Goal: Check status: Check status

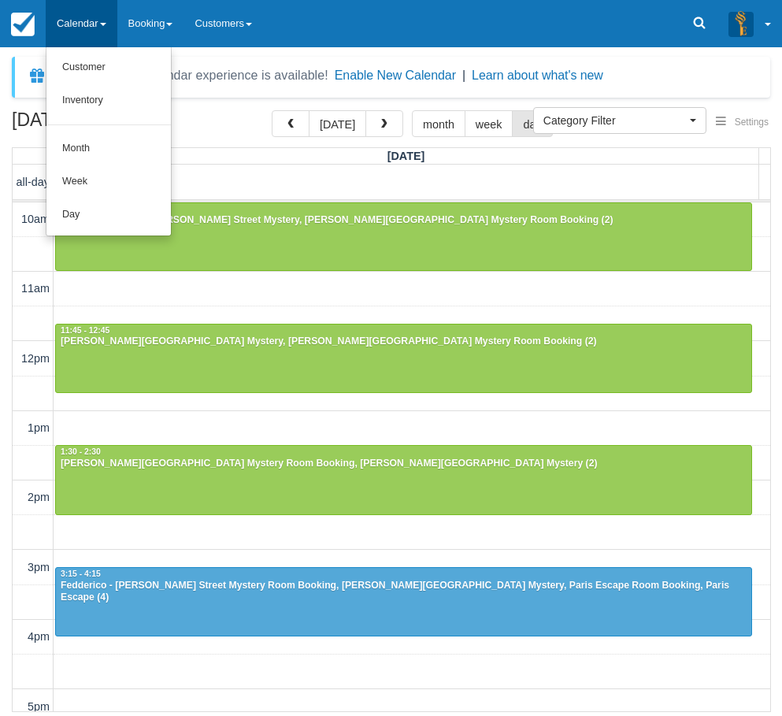
select select
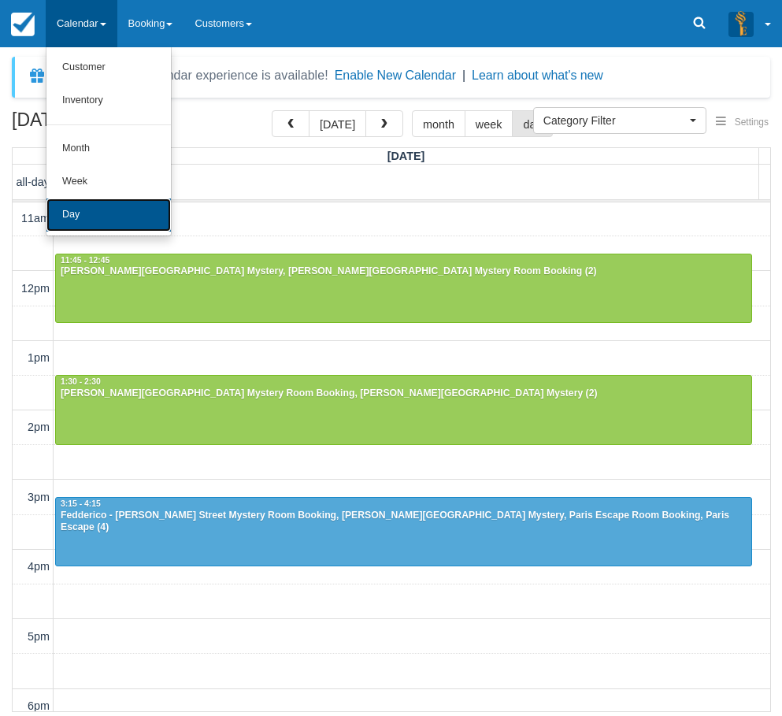
click at [73, 211] on link "Day" at bounding box center [108, 215] width 124 height 33
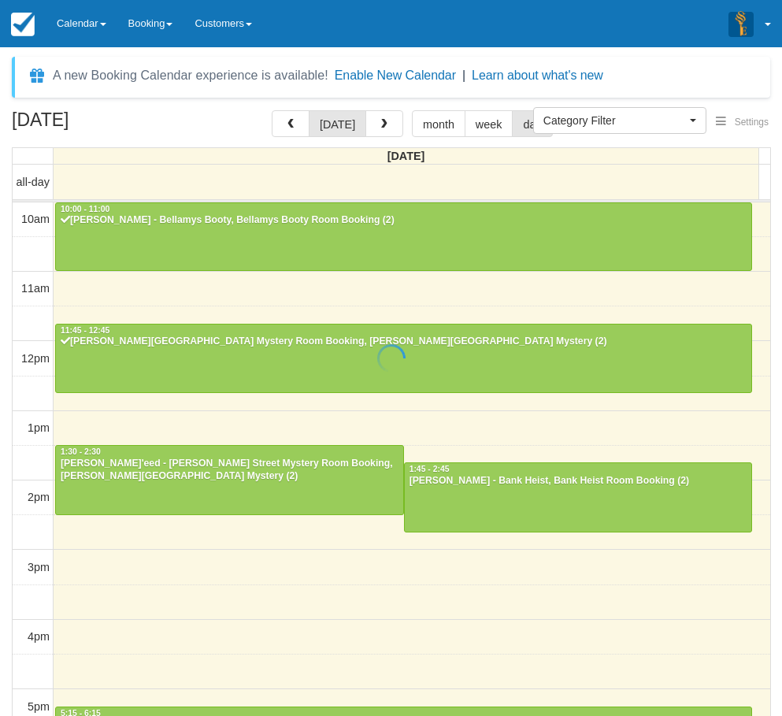
select select
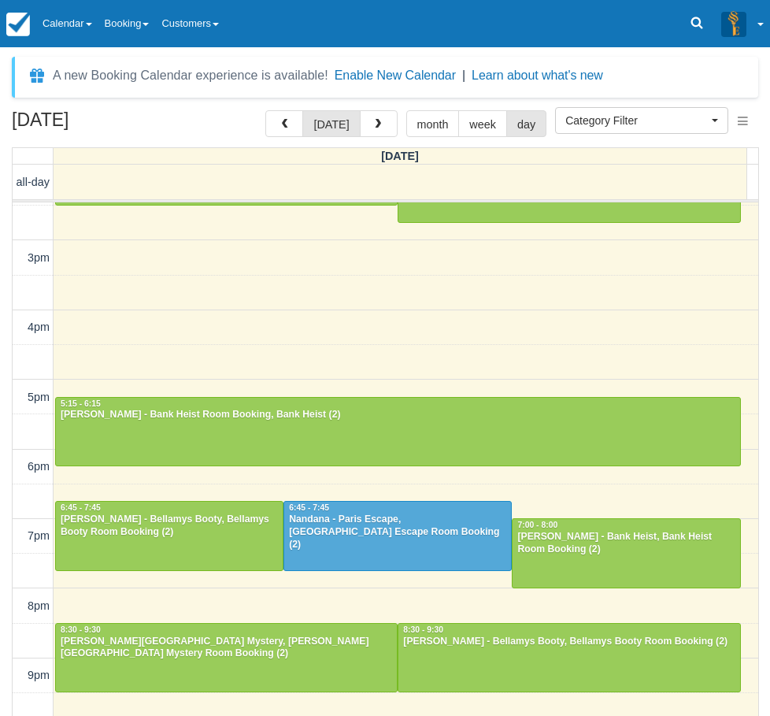
scroll to position [50, 0]
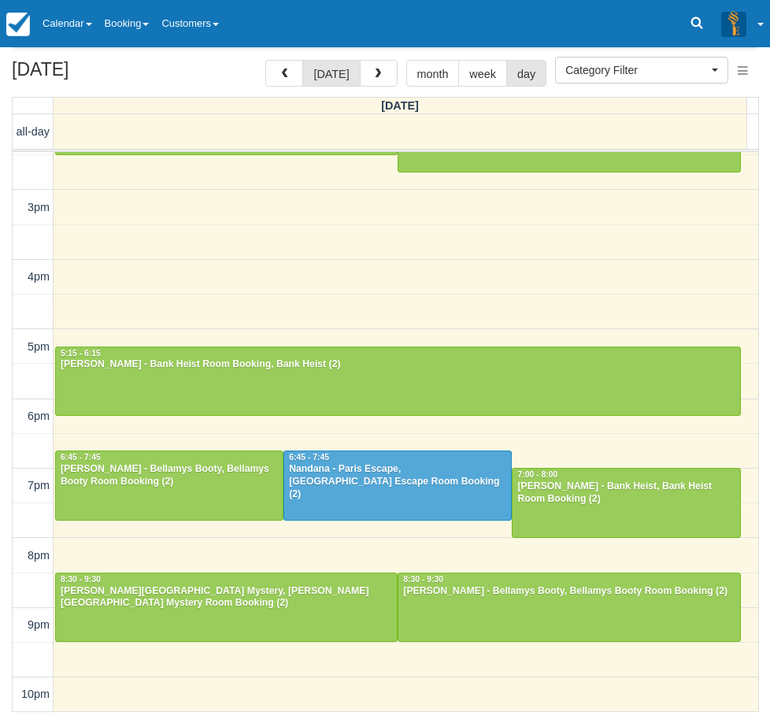
click at [276, 320] on div "10am 11am 12pm 1pm 2pm 3pm 4pm 5pm 6pm 7pm 8pm 9pm 10pm 10:00 - 11:00 Irene Sir…" at bounding box center [386, 277] width 746 height 870
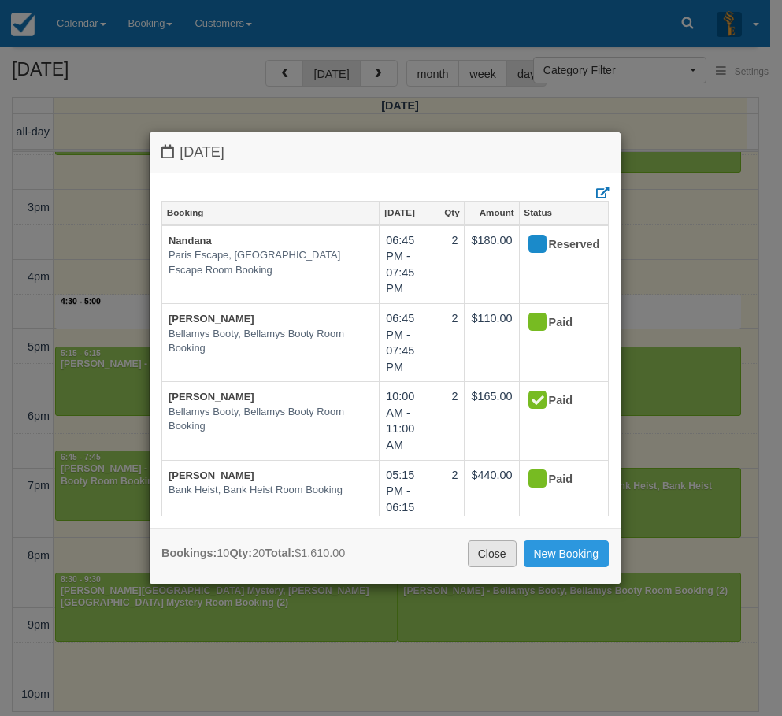
click at [481, 555] on link "Close" at bounding box center [492, 553] width 49 height 27
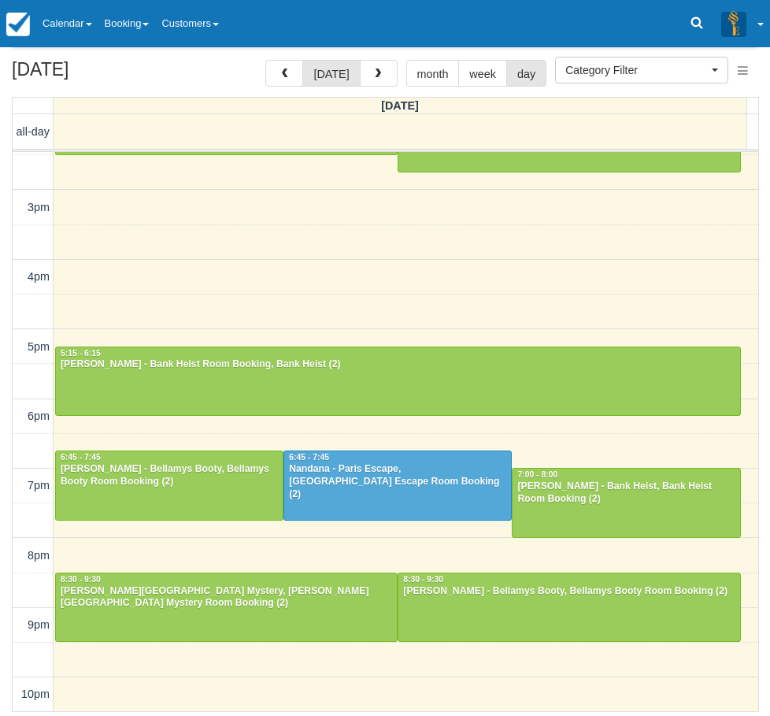
click at [7, 436] on div "October 10, 2025 today month week day Friday all-day 10am 11am 12pm 1pm 2pm 3pm…" at bounding box center [385, 386] width 770 height 652
click at [98, 15] on link "Calendar" at bounding box center [67, 23] width 62 height 47
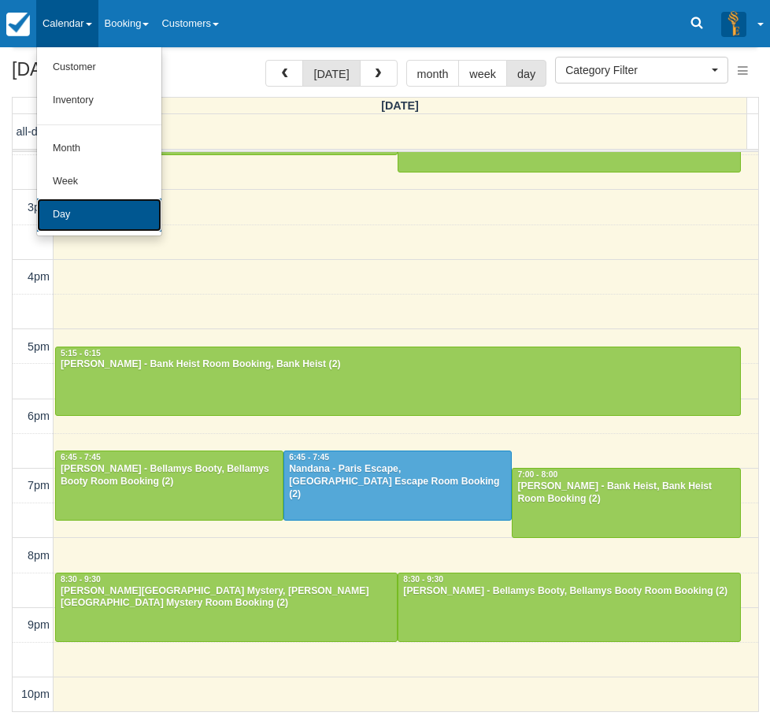
click at [102, 218] on link "Day" at bounding box center [99, 215] width 124 height 33
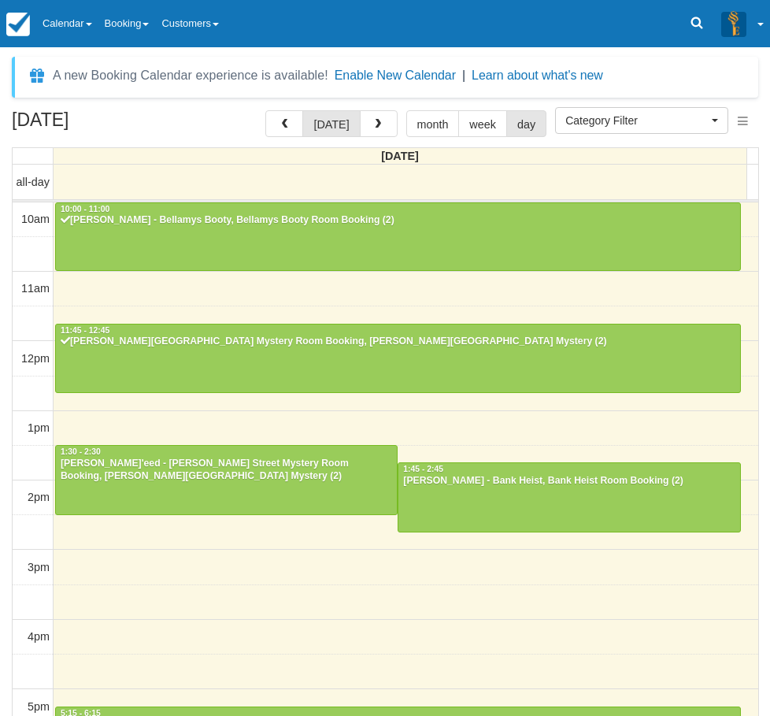
select select
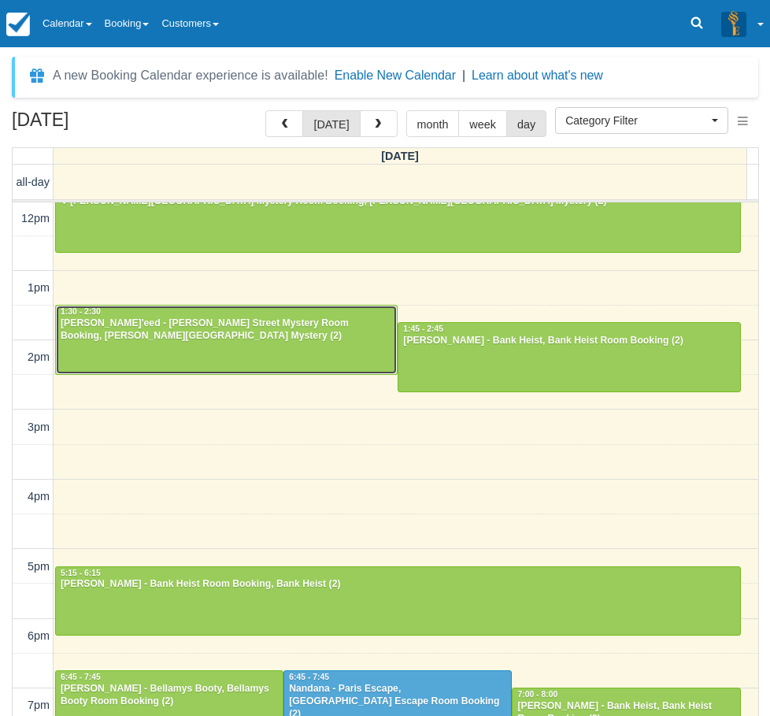
click at [169, 341] on div "[PERSON_NAME]'eed - [PERSON_NAME] Street Mystery Room Booking, [PERSON_NAME][GE…" at bounding box center [226, 329] width 333 height 25
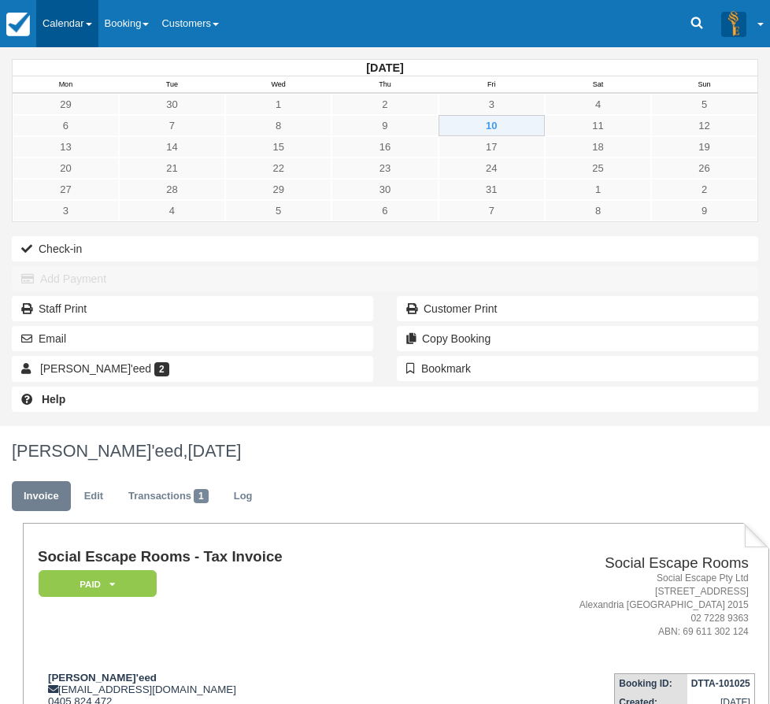
click at [76, 16] on link "Calendar" at bounding box center [67, 23] width 62 height 47
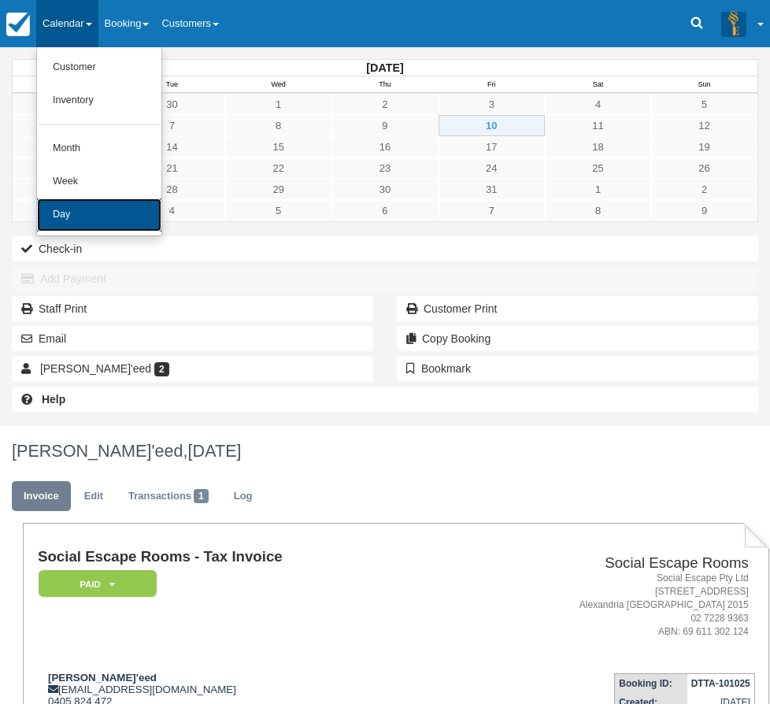
click at [80, 201] on link "Day" at bounding box center [99, 215] width 124 height 33
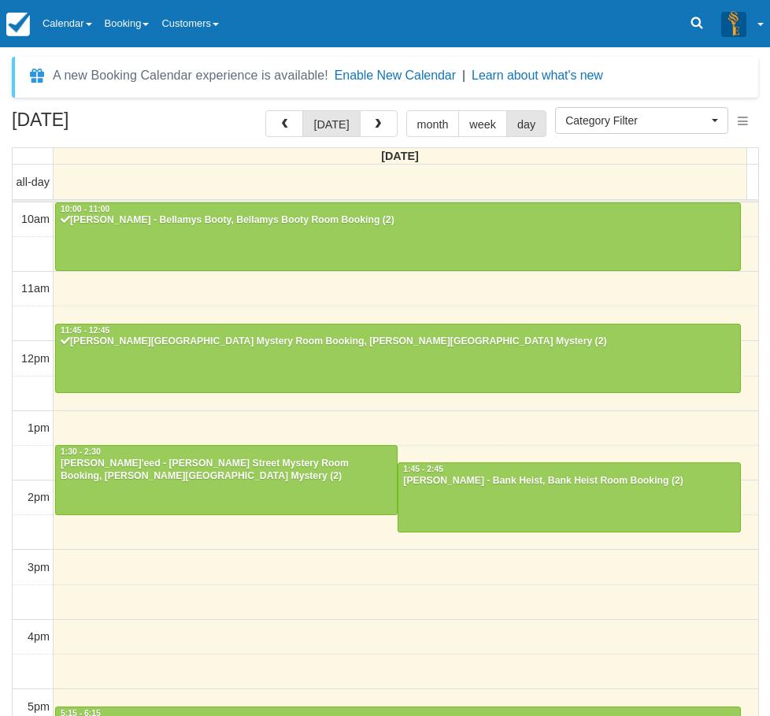
select select
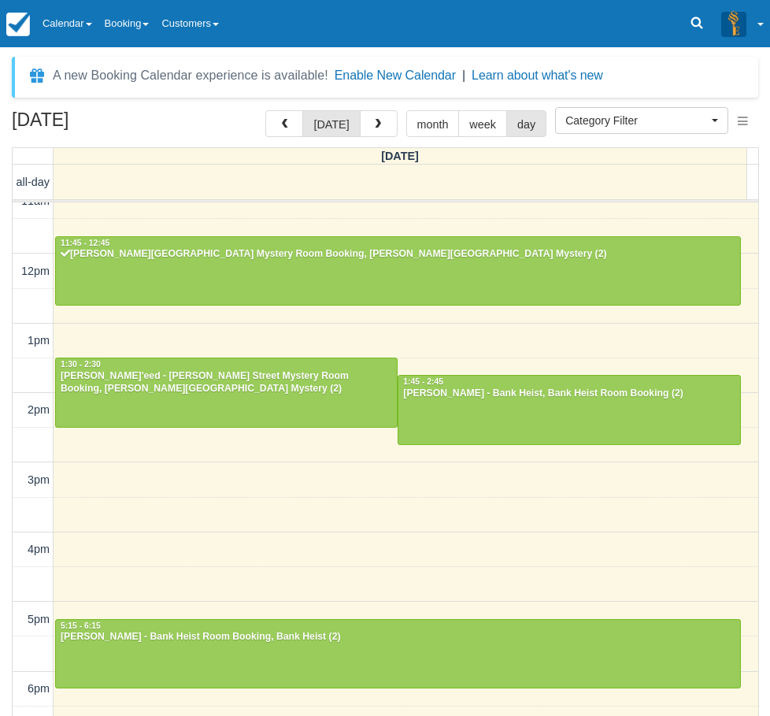
scroll to position [61, 0]
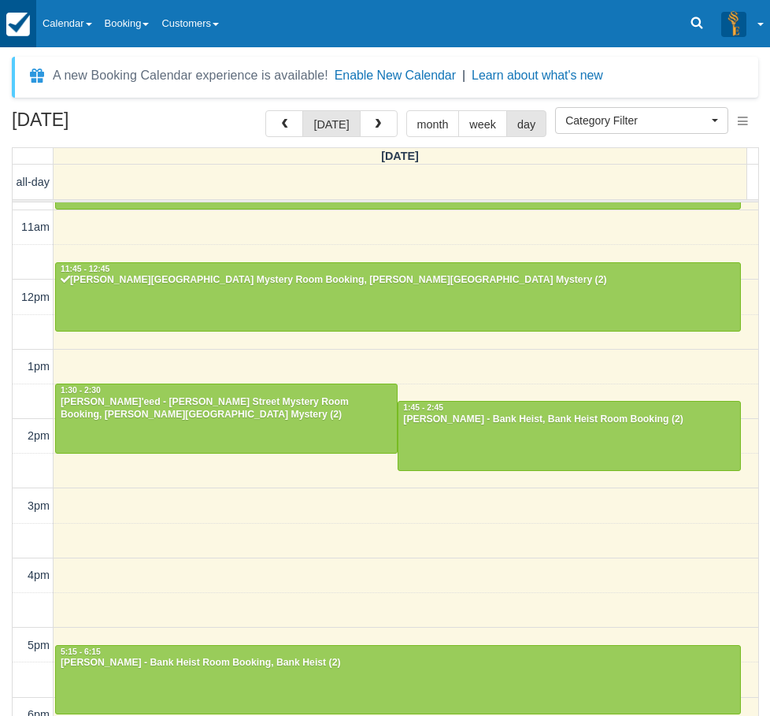
click at [36, 3] on link at bounding box center [18, 23] width 36 height 47
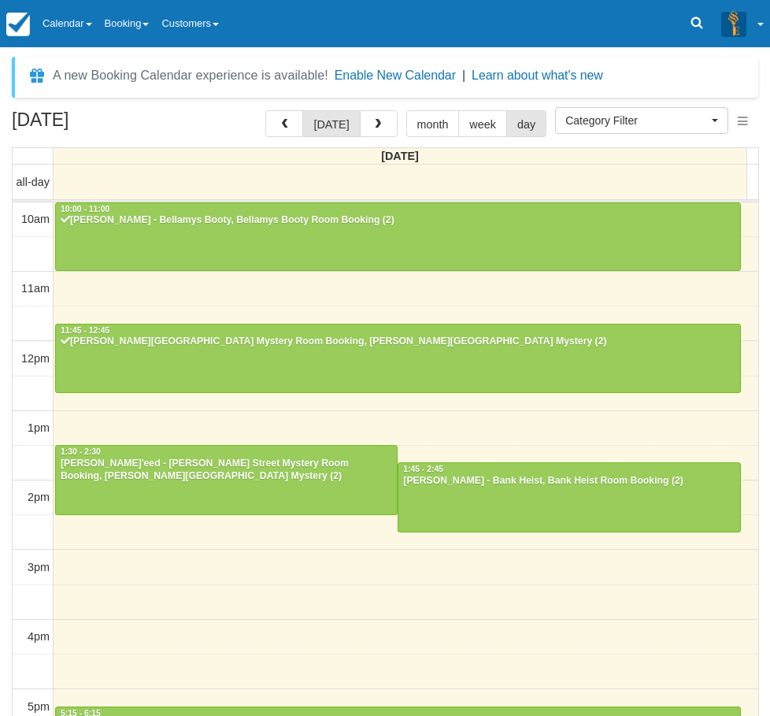
select select
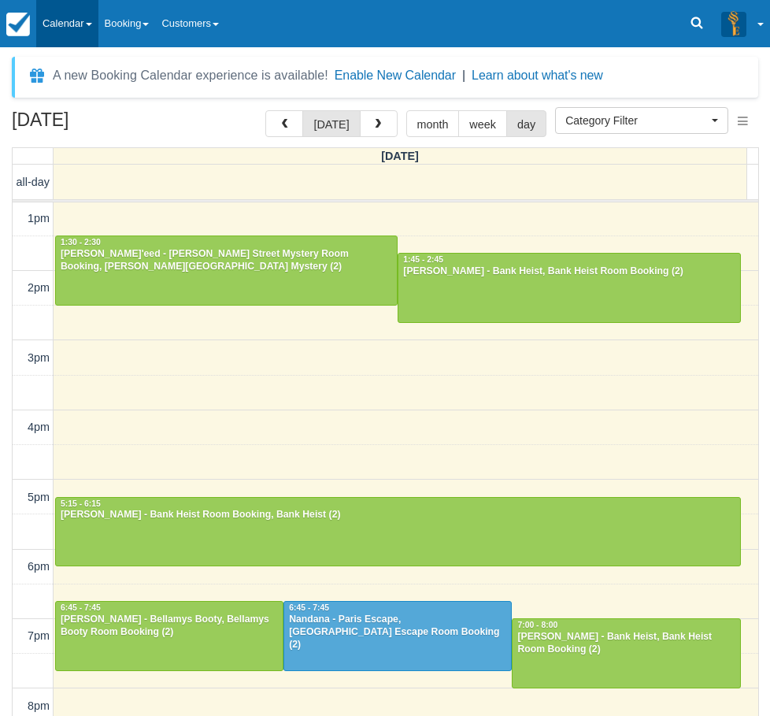
click at [69, 27] on link "Calendar" at bounding box center [67, 23] width 62 height 47
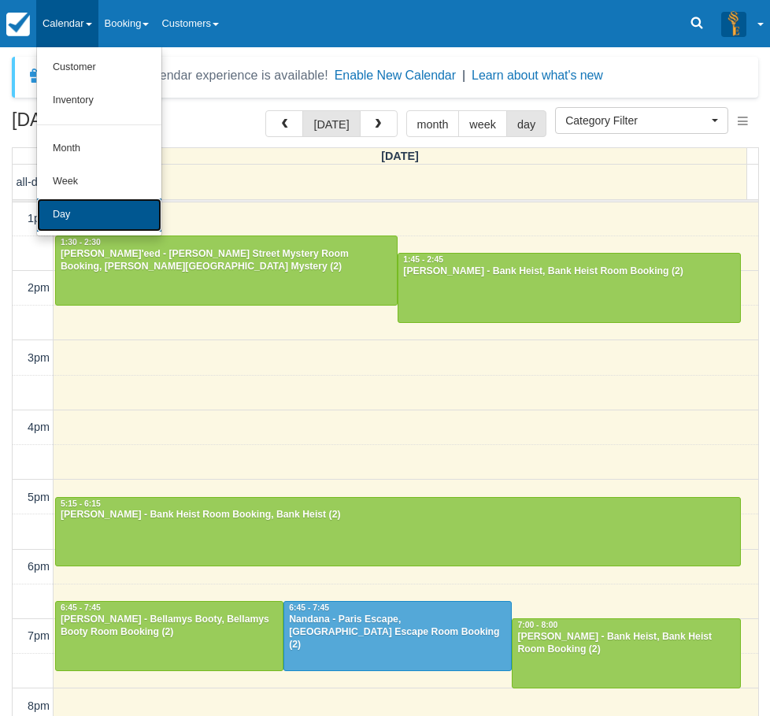
click at [87, 217] on link "Day" at bounding box center [99, 215] width 124 height 33
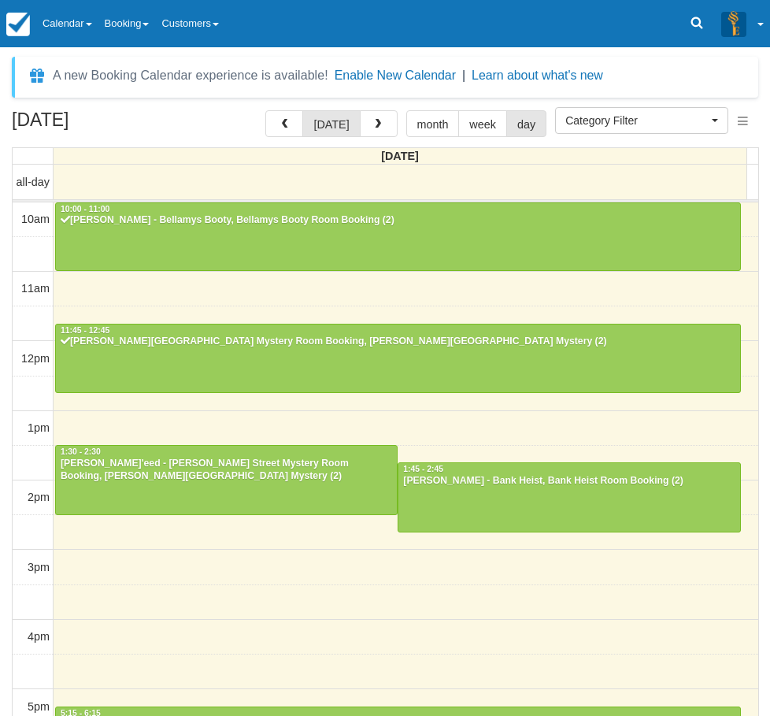
select select
click at [203, 477] on div "Collis Ta'eed - Baker Street Mystery Room Booking, Baker Street Mystery (2)" at bounding box center [226, 470] width 333 height 25
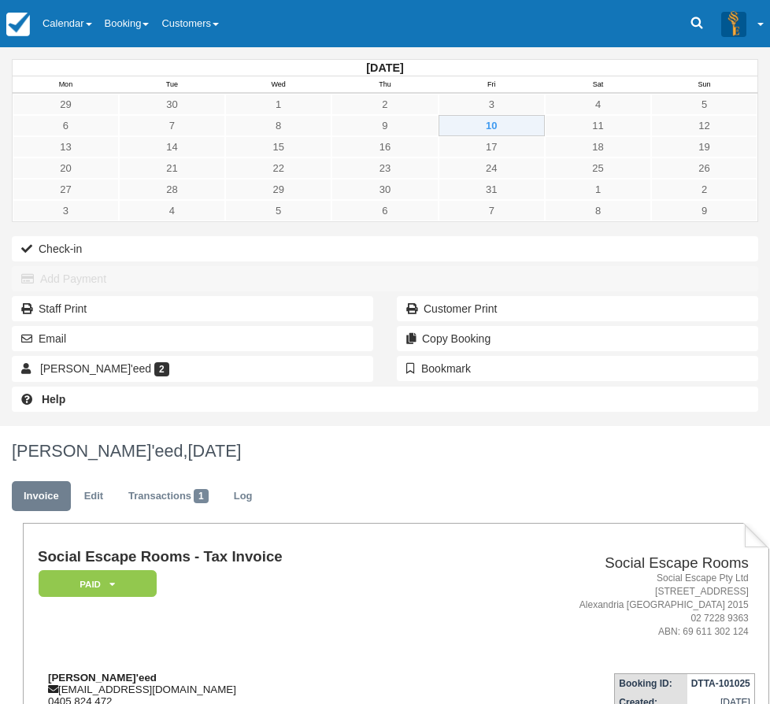
click at [322, 672] on div "[PERSON_NAME]'eed [EMAIL_ADDRESS][DOMAIN_NAME] 0405 824 472" at bounding box center [243, 689] width 411 height 35
click at [311, 672] on div "[PERSON_NAME]'eed [EMAIL_ADDRESS][DOMAIN_NAME] 0405 824 472" at bounding box center [243, 689] width 411 height 35
drag, startPoint x: 310, startPoint y: 297, endPoint x: 247, endPoint y: 299, distance: 62.3
click at [247, 672] on div "Collis Ta'eed whoiscollis@gmail.com 0405 824 472" at bounding box center [243, 689] width 411 height 35
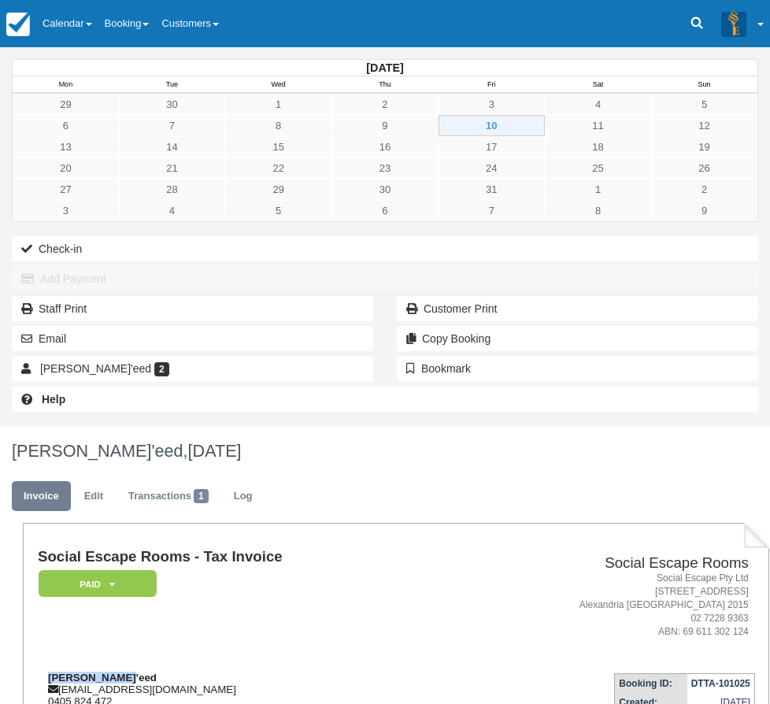
copy strong "Collis Ta'eed"
click at [12, 426] on div "October 2025 Mon Tue Wed Thu Fri Sat Sun 29 30 1 2 3 4 5 6 7 8 9 10 11 12 13 14…" at bounding box center [385, 236] width 770 height 379
click at [87, 13] on link "Calendar" at bounding box center [67, 23] width 62 height 47
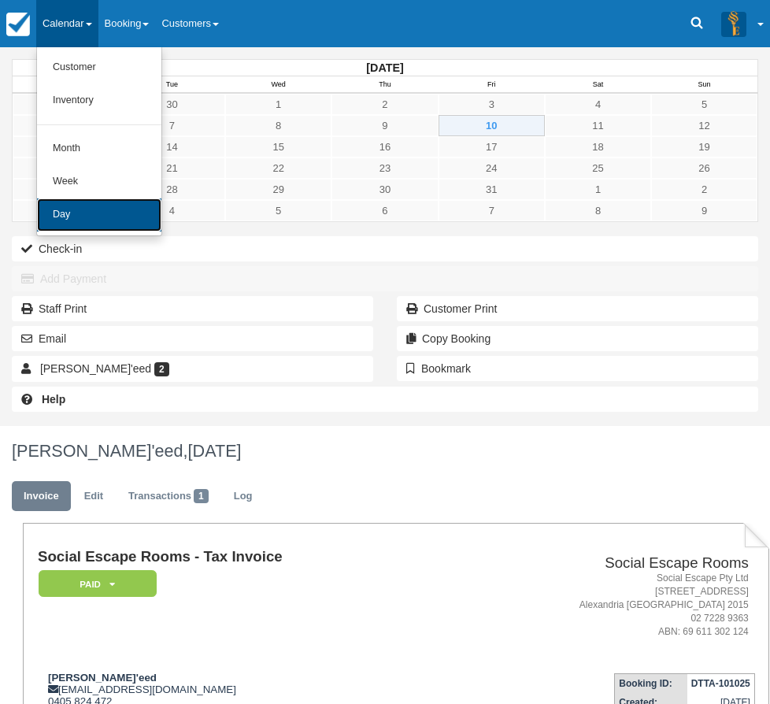
click at [99, 213] on link "Day" at bounding box center [99, 215] width 124 height 33
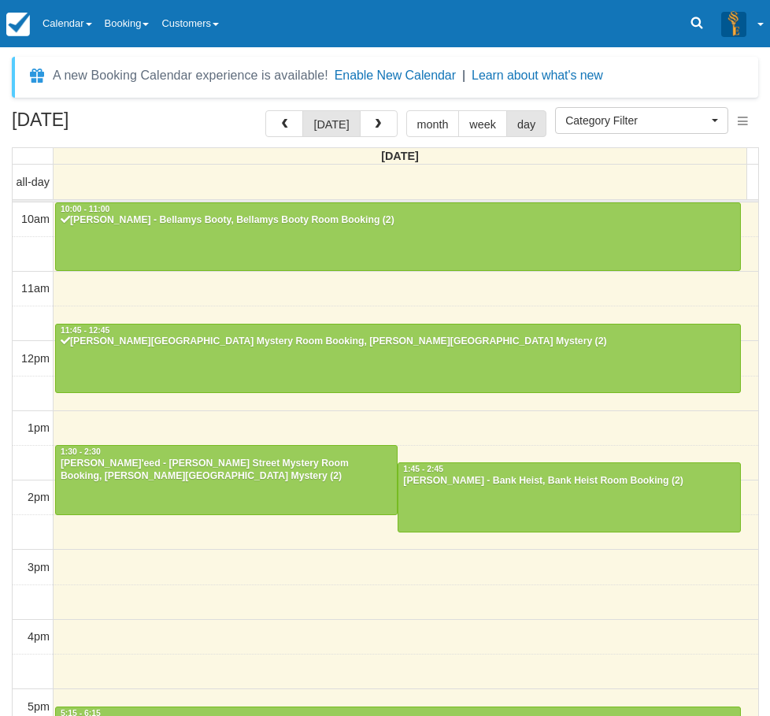
select select
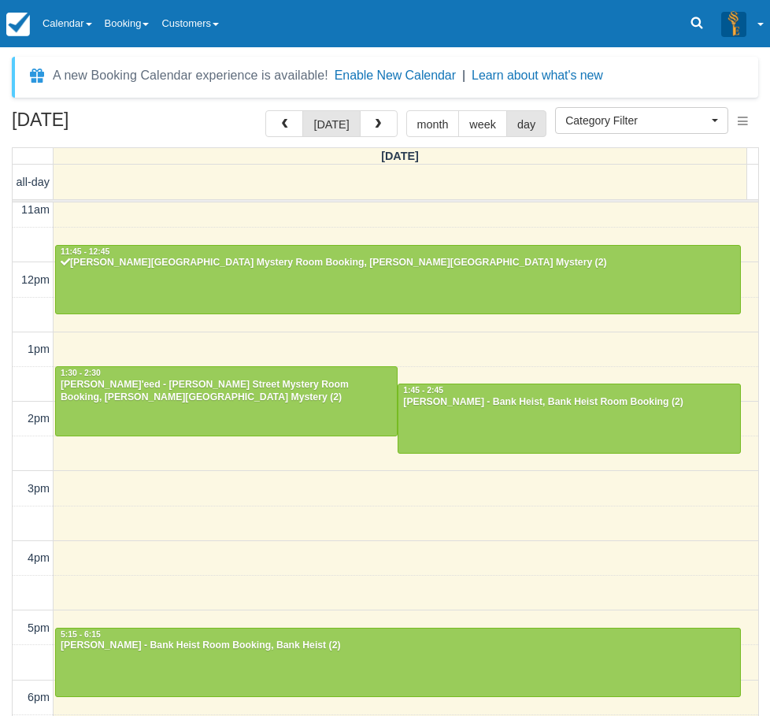
scroll to position [310, 0]
